Goal: Entertainment & Leisure: Consume media (video, audio)

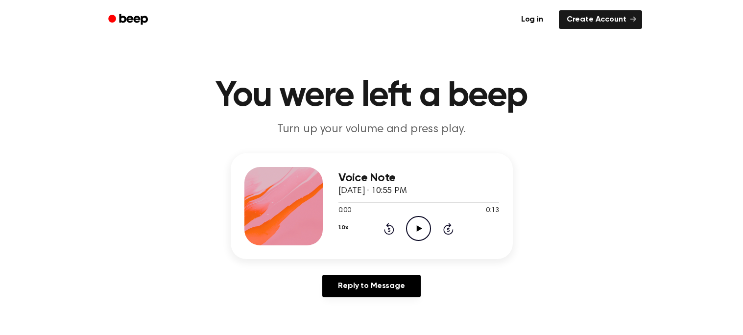
click at [415, 226] on icon "Play Audio" at bounding box center [418, 228] width 25 height 25
click at [423, 231] on icon "Play Audio" at bounding box center [418, 228] width 25 height 25
click at [413, 226] on icon "Play Audio" at bounding box center [418, 228] width 25 height 25
click at [416, 230] on icon "Play Audio" at bounding box center [418, 228] width 25 height 25
